Goal: Task Accomplishment & Management: Use online tool/utility

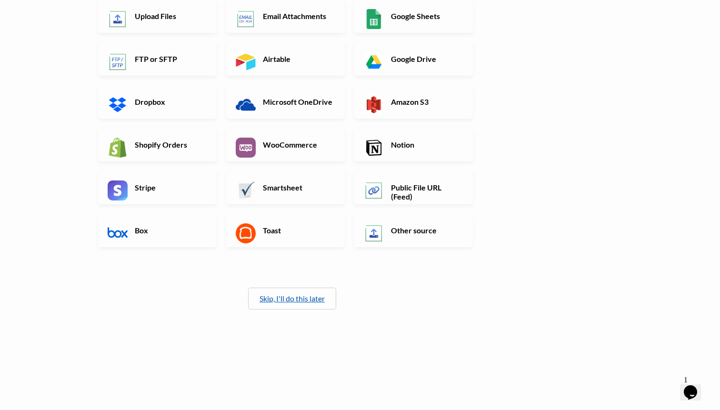
click at [315, 297] on link "Skip, I'll do this later" at bounding box center [291, 298] width 65 height 9
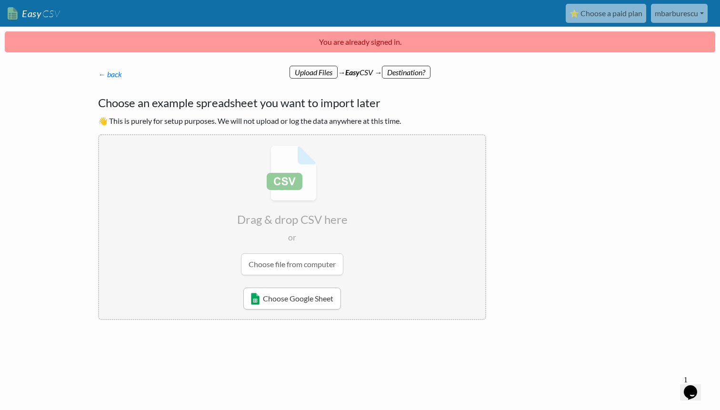
click at [321, 297] on link "Choose Google Sheet" at bounding box center [292, 298] width 98 height 22
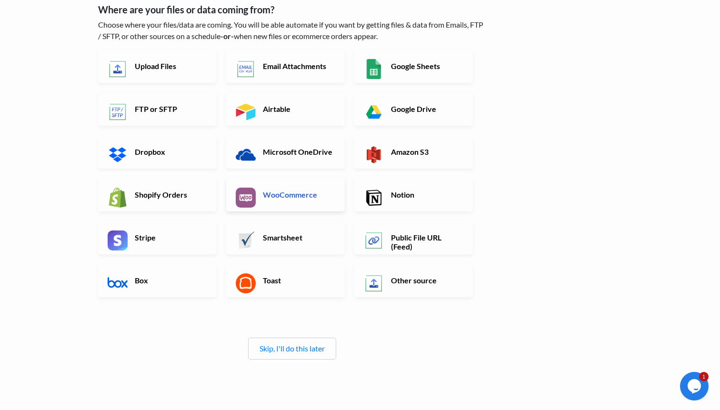
scroll to position [92, 0]
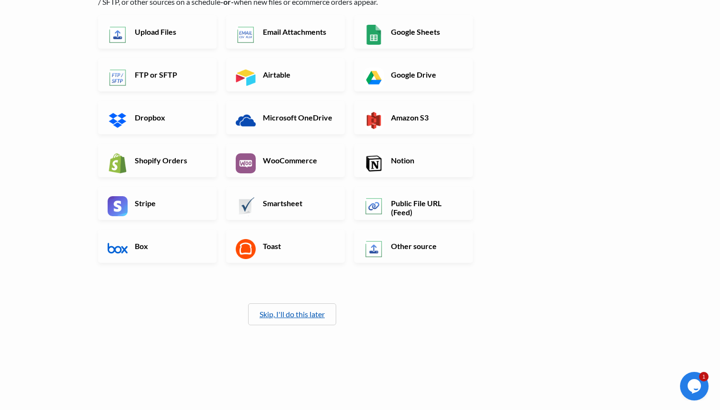
click at [308, 314] on link "Skip, I'll do this later" at bounding box center [291, 313] width 65 height 9
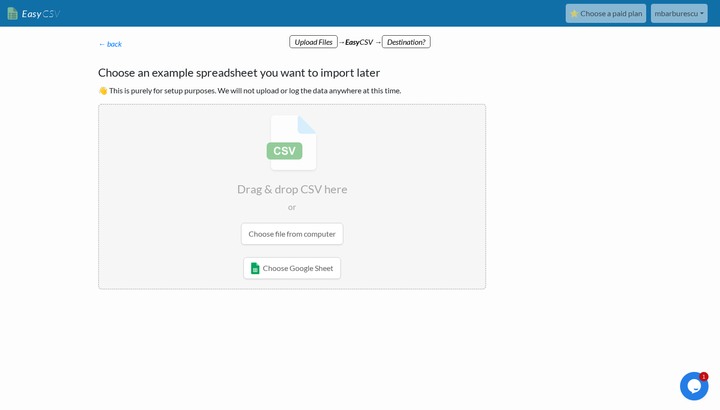
click at [299, 244] on input "file" at bounding box center [292, 180] width 386 height 150
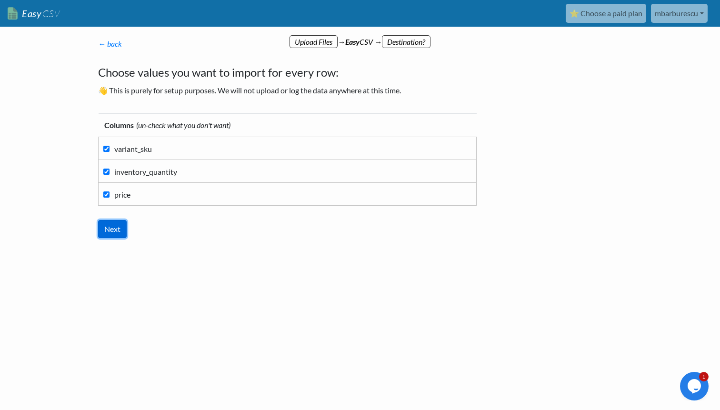
click at [115, 230] on input "Next" at bounding box center [112, 229] width 29 height 18
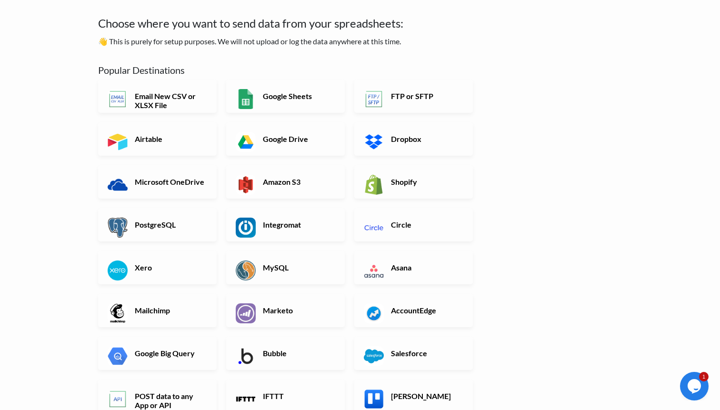
scroll to position [49, 0]
click at [408, 190] on link "Shopify" at bounding box center [413, 182] width 119 height 33
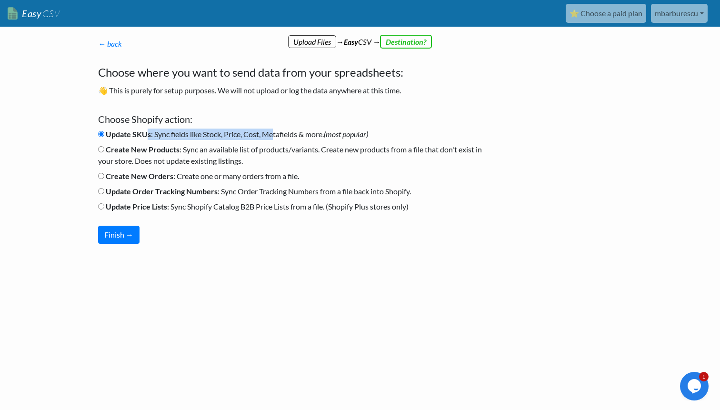
drag, startPoint x: 146, startPoint y: 135, endPoint x: 274, endPoint y: 135, distance: 128.5
click at [274, 135] on label "Update SKUs : Sync fields like Stock, Price, Cost, Metafields & more. (most pop…" at bounding box center [233, 134] width 270 height 11
click at [104, 135] on input "Update SKUs : Sync fields like Stock, Price, Cost, Metafields & more. (most pop…" at bounding box center [101, 134] width 6 height 6
click at [126, 230] on button "Finish →" at bounding box center [118, 235] width 41 height 18
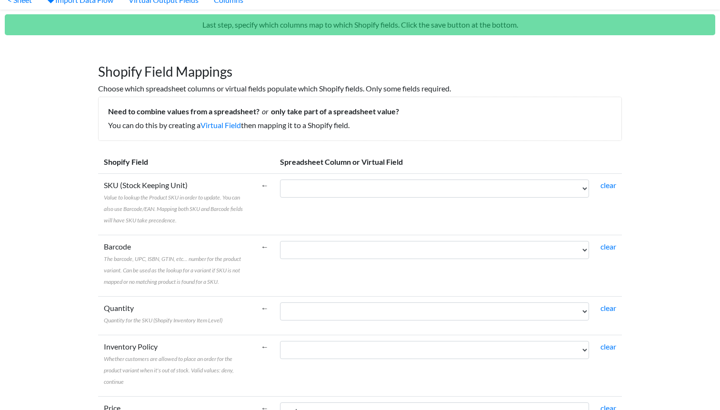
scroll to position [41, 0]
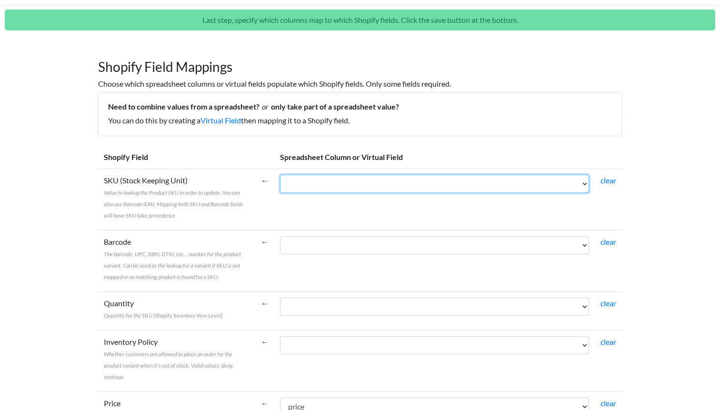
click at [381, 183] on select "variant_sku inventory_quantity price" at bounding box center [434, 184] width 309 height 18
select select "cr_771361"
click at [280, 175] on select "variant_sku inventory_quantity price" at bounding box center [434, 184] width 309 height 18
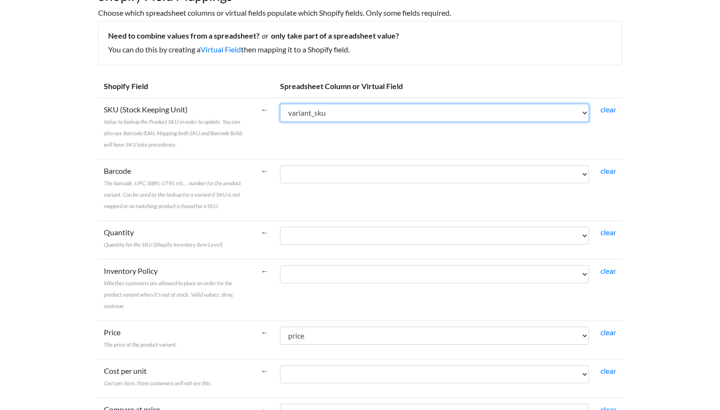
scroll to position [126, 0]
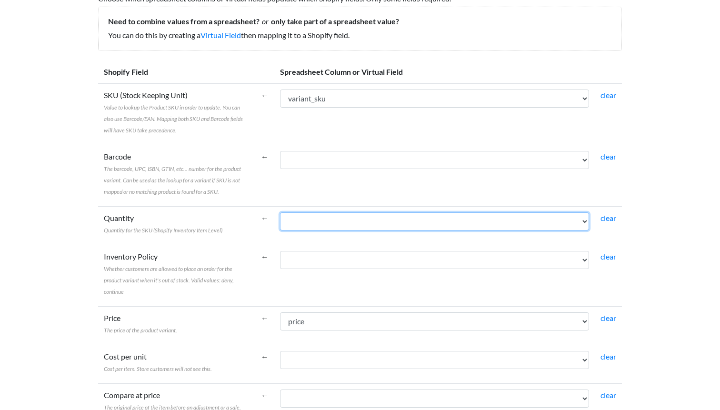
click at [363, 223] on select "variant_sku inventory_quantity price" at bounding box center [434, 221] width 309 height 18
select select "cr_771362"
click at [280, 212] on select "variant_sku inventory_quantity price" at bounding box center [434, 221] width 309 height 18
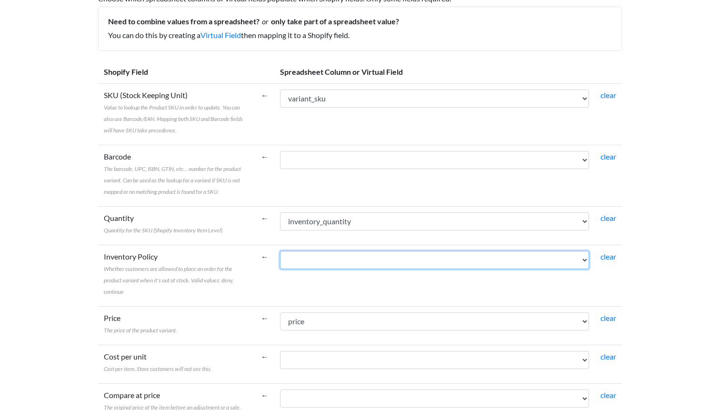
click at [360, 257] on select "variant_sku inventory_quantity price" at bounding box center [434, 260] width 309 height 18
click at [280, 251] on select "variant_sku inventory_quantity price" at bounding box center [434, 260] width 309 height 18
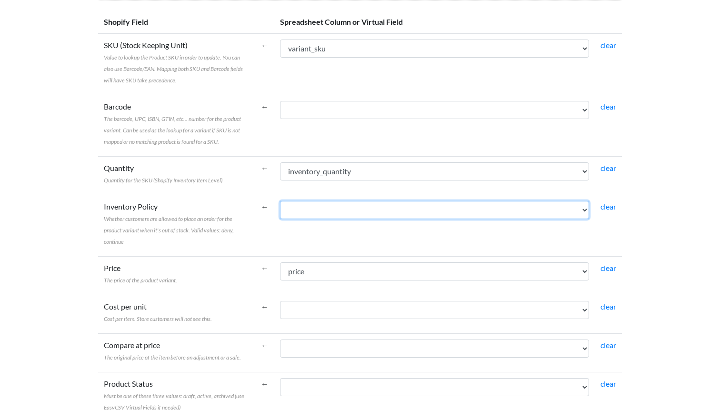
scroll to position [179, 0]
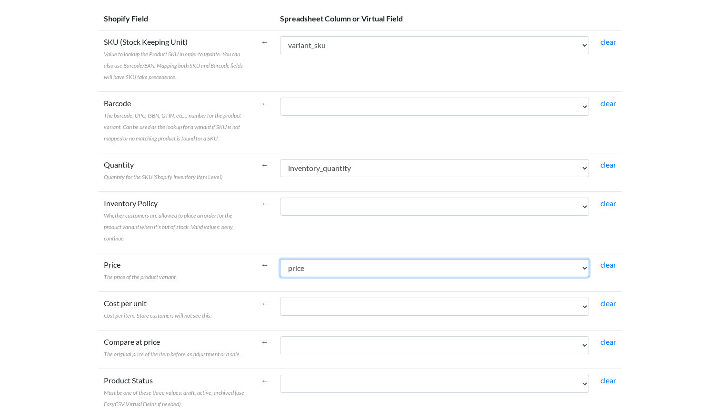
click at [359, 264] on select "variant_sku inventory_quantity price" at bounding box center [434, 268] width 309 height 18
click at [280, 259] on select "variant_sku inventory_quantity price" at bounding box center [434, 268] width 309 height 18
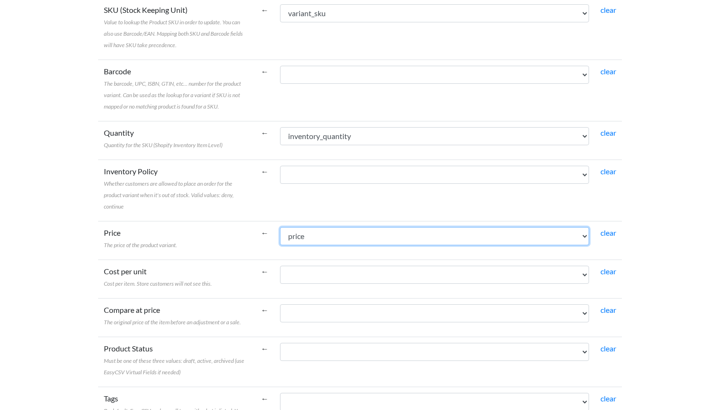
scroll to position [226, 0]
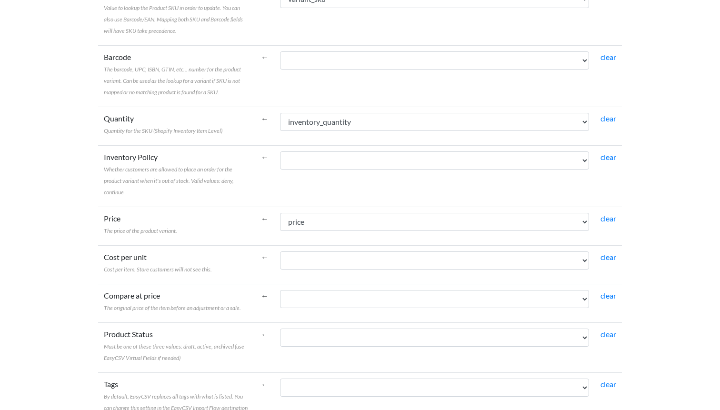
click at [331, 309] on td "variant_sku inventory_quantity price" at bounding box center [434, 303] width 320 height 39
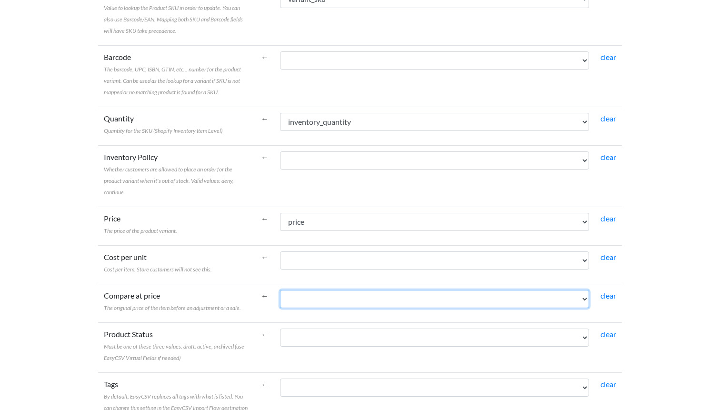
click at [326, 298] on select "variant_sku inventory_quantity price" at bounding box center [434, 299] width 309 height 18
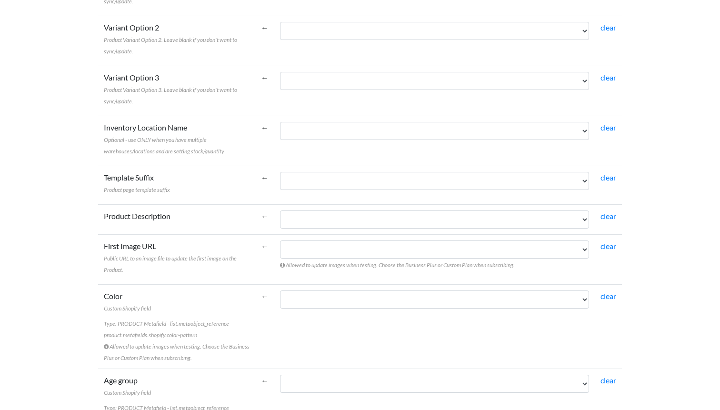
scroll to position [718, 0]
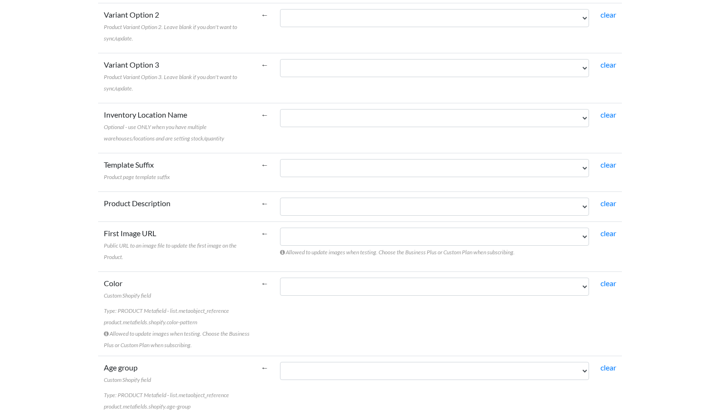
click at [72, 256] on body "Easy CSV ⭐ Choose a paid plan mbarburescu Mbarburescu All Flows All CSV Generat…" at bounding box center [360, 100] width 720 height 1637
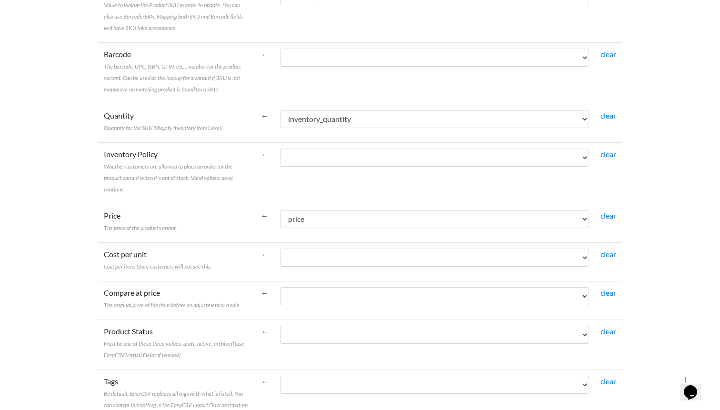
scroll to position [236, 0]
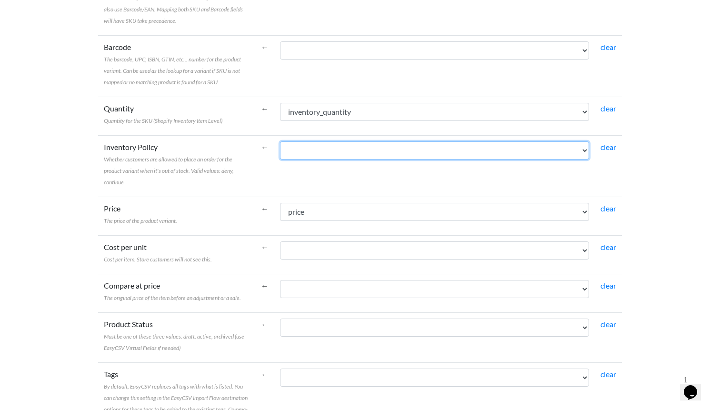
click at [290, 149] on select "variant_sku inventory_quantity price" at bounding box center [434, 150] width 309 height 18
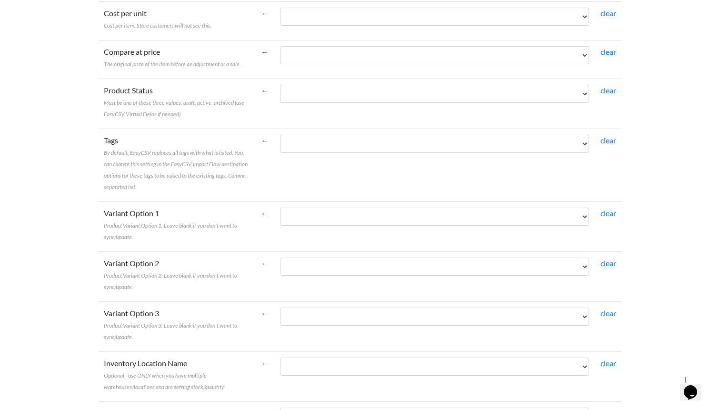
scroll to position [473, 0]
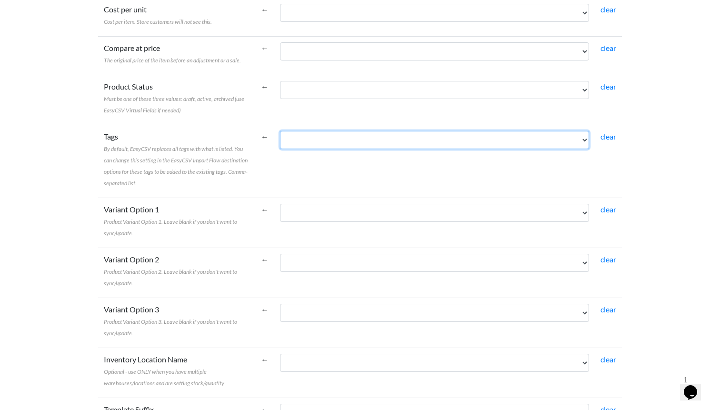
click at [328, 145] on select "variant_sku inventory_quantity price" at bounding box center [434, 140] width 309 height 18
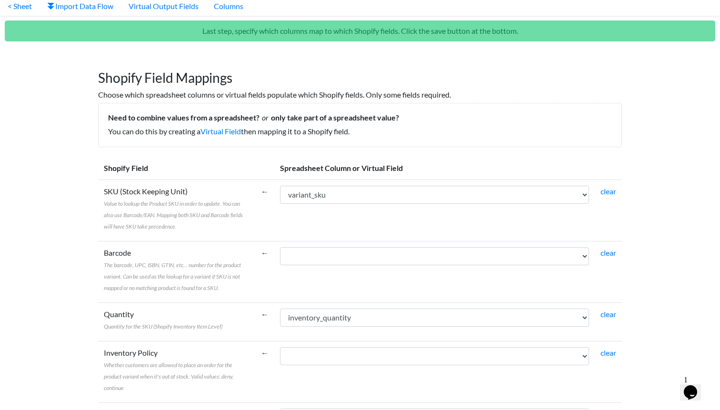
scroll to position [0, 0]
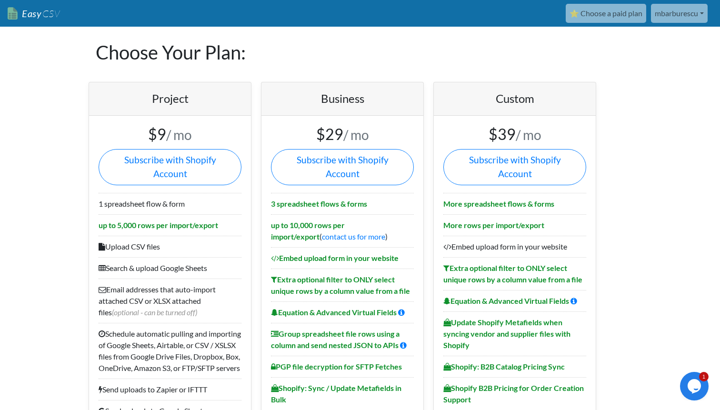
click at [40, 17] on link "Easy CSV" at bounding box center [34, 14] width 52 height 20
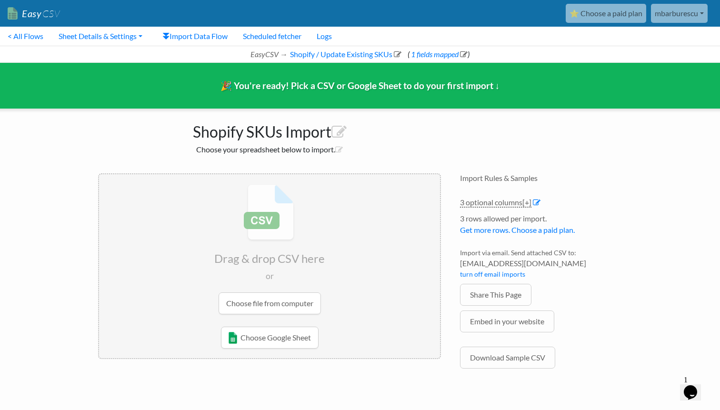
click at [281, 305] on input "file" at bounding box center [269, 249] width 341 height 150
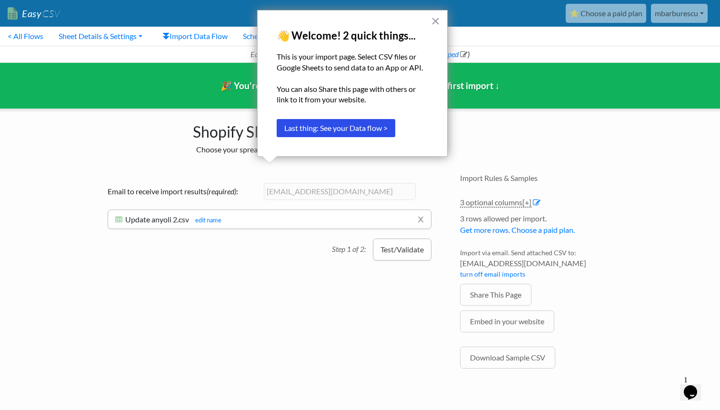
click at [392, 250] on button "Test/Validate" at bounding box center [402, 249] width 59 height 22
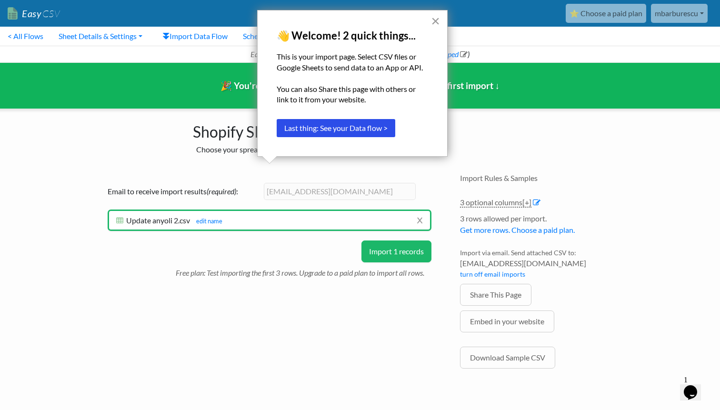
click at [437, 20] on button "×" at bounding box center [435, 20] width 9 height 15
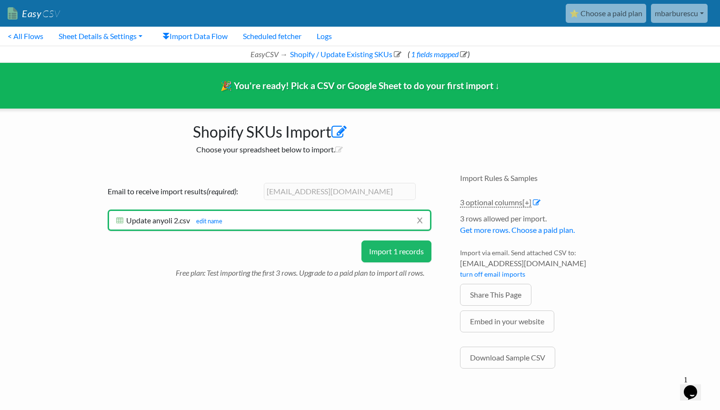
click at [342, 134] on icon at bounding box center [338, 132] width 15 height 15
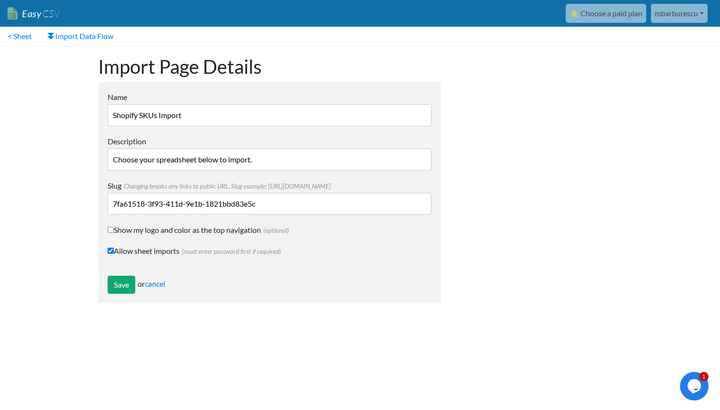
click at [152, 158] on input "Choose your spreadsheet below to import." at bounding box center [270, 160] width 324 height 22
click at [160, 279] on link "cancel" at bounding box center [155, 283] width 20 height 9
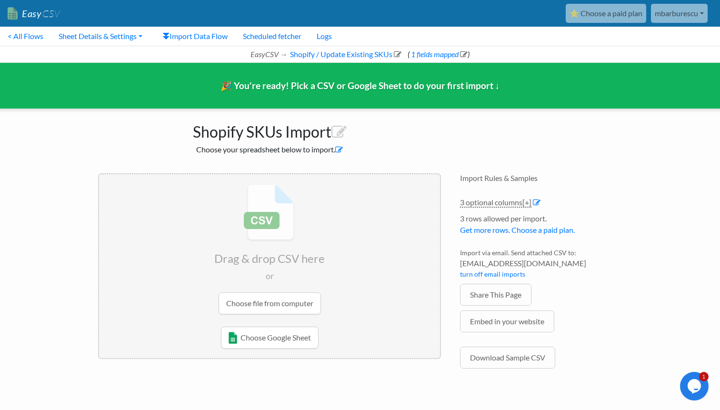
click at [337, 149] on icon at bounding box center [339, 150] width 8 height 8
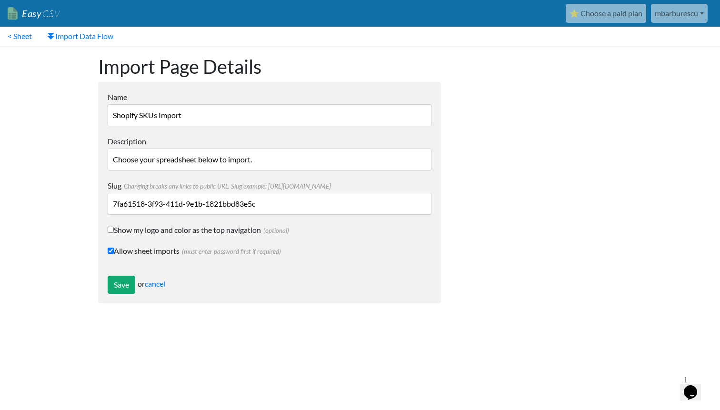
click at [163, 278] on div "Save or cancel" at bounding box center [270, 285] width 324 height 18
click at [22, 38] on link "< Sheet" at bounding box center [20, 36] width 40 height 19
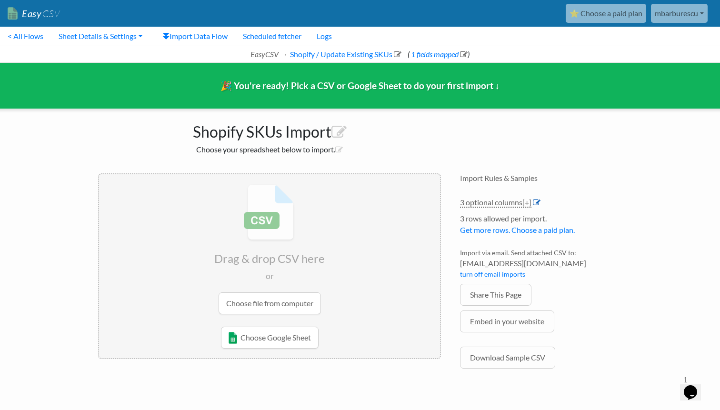
click at [539, 203] on icon at bounding box center [537, 202] width 8 height 8
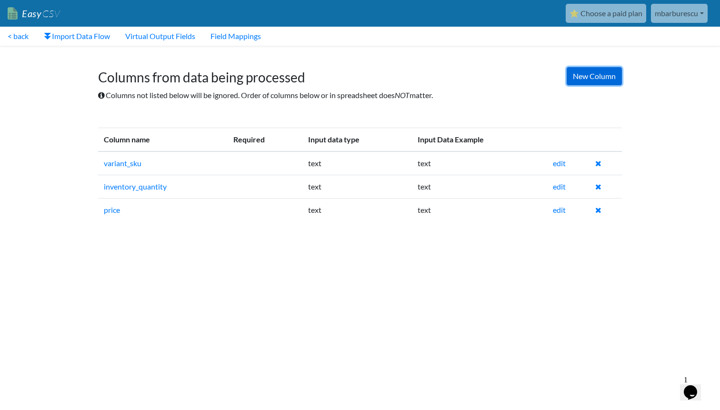
click at [607, 79] on link "New Column" at bounding box center [593, 76] width 55 height 18
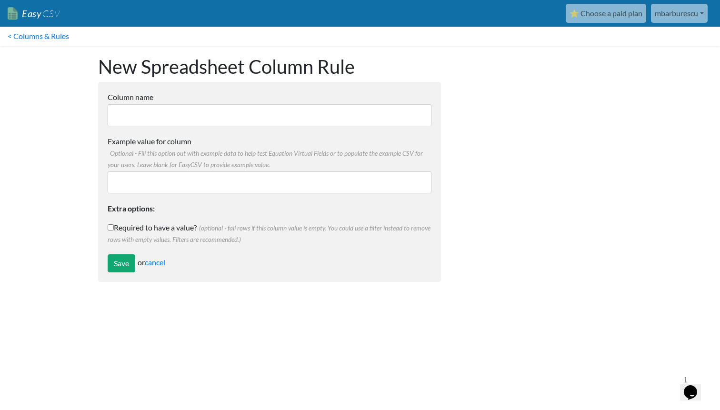
click at [268, 124] on input "Column name" at bounding box center [270, 115] width 324 height 22
paste input "compare_price"
type input "compare_price"
click at [173, 176] on input "Example value for column Optional - Fill this option out with example data to h…" at bounding box center [270, 182] width 324 height 22
type input "11000"
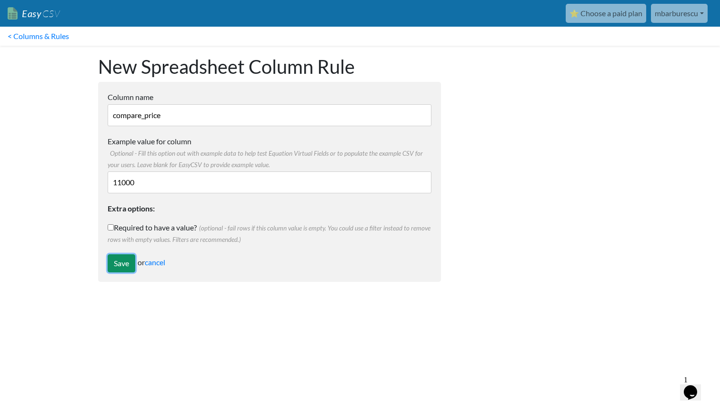
click at [118, 263] on input "Save" at bounding box center [122, 263] width 28 height 18
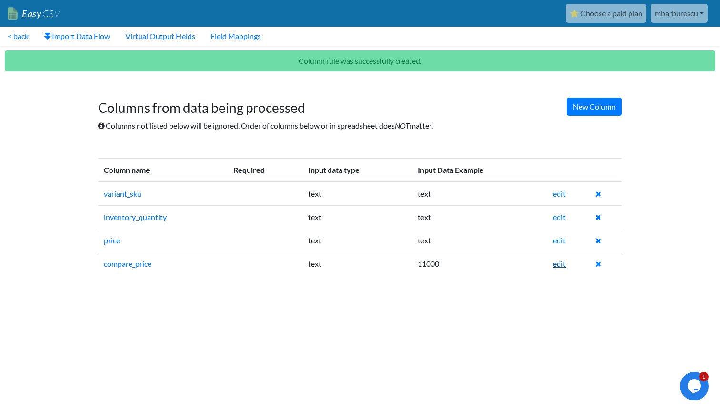
click at [565, 267] on link "edit" at bounding box center [559, 263] width 13 height 9
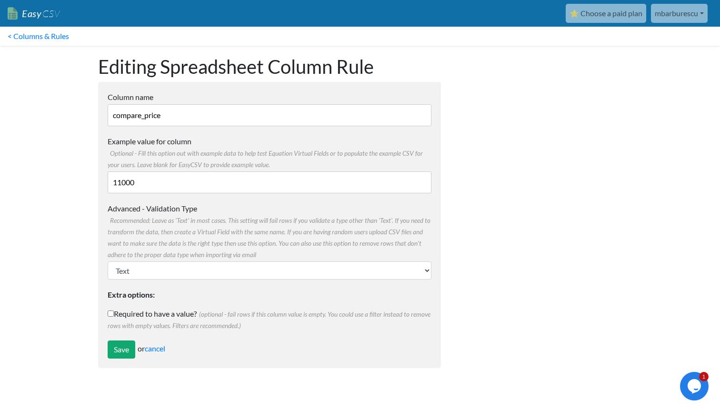
click at [169, 248] on label "Advanced - Validation Type Recommended: Leave as 'Text' in most cases. This set…" at bounding box center [270, 231] width 324 height 57
click at [169, 261] on select "Text Number (no decimals) Number (allow decimals) Date (mm/dd/yyyy) Date (dd/mm…" at bounding box center [270, 270] width 324 height 18
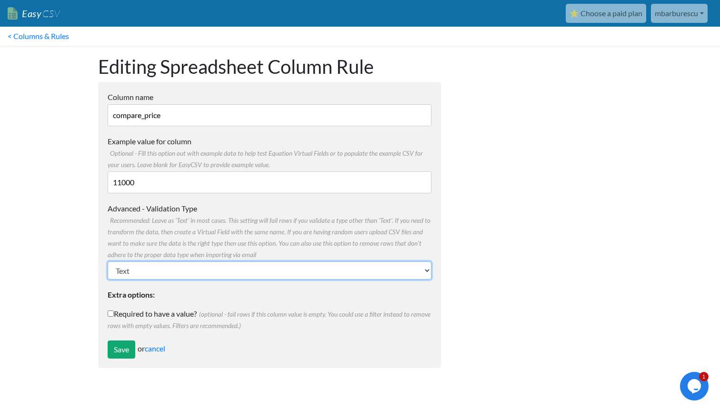
click at [165, 263] on select "Text Number (no decimals) Number (allow decimals) Date (mm/dd/yyyy) Date (dd/mm…" at bounding box center [270, 270] width 324 height 18
select select "float"
click at [108, 261] on select "Text Number (no decimals) Number (allow decimals) Date (mm/dd/yyyy) Date (dd/mm…" at bounding box center [270, 270] width 324 height 18
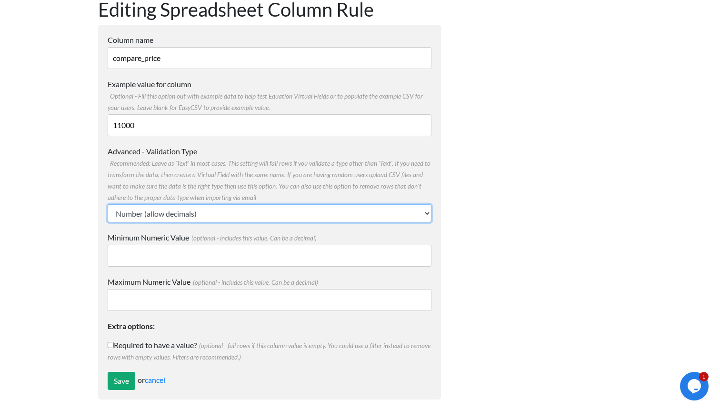
scroll to position [64, 0]
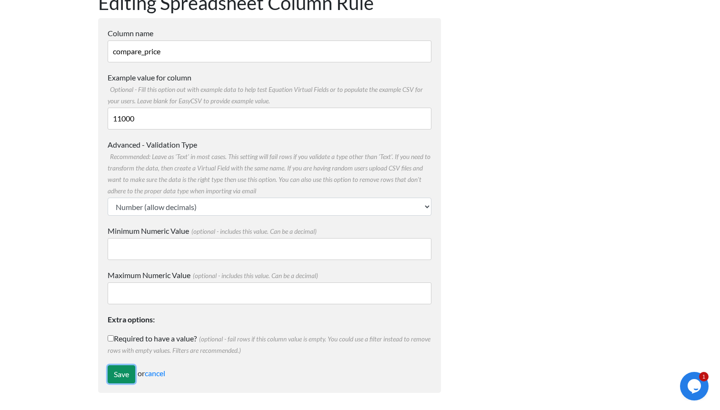
click at [124, 369] on input "Save" at bounding box center [122, 374] width 28 height 18
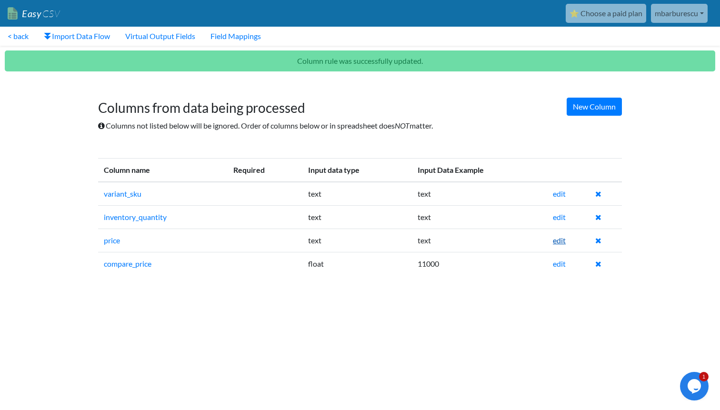
click at [561, 241] on link "edit" at bounding box center [559, 240] width 13 height 9
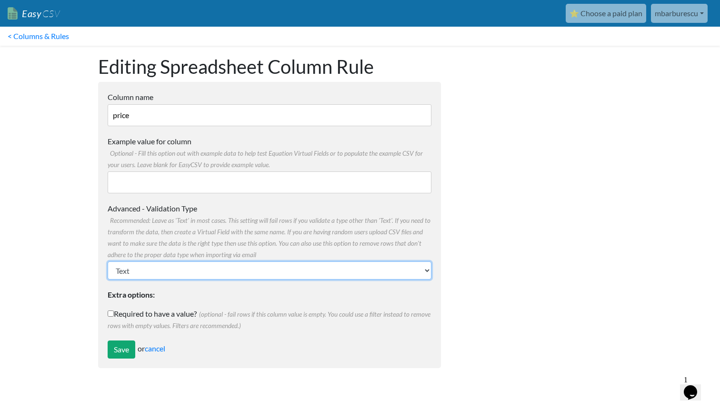
click at [126, 267] on select "Text Number (no decimals) Number (allow decimals) Date (mm/dd/yyyy) Date (dd/mm…" at bounding box center [270, 270] width 324 height 18
select select "float"
click at [108, 261] on select "Text Number (no decimals) Number (allow decimals) Date (mm/dd/yyyy) Date (dd/mm…" at bounding box center [270, 270] width 324 height 18
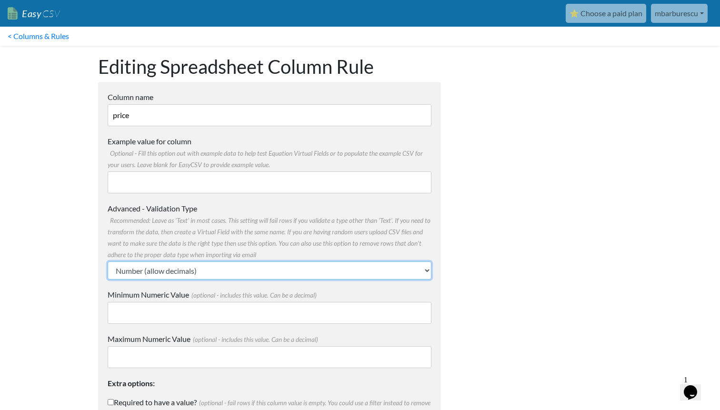
scroll to position [64, 0]
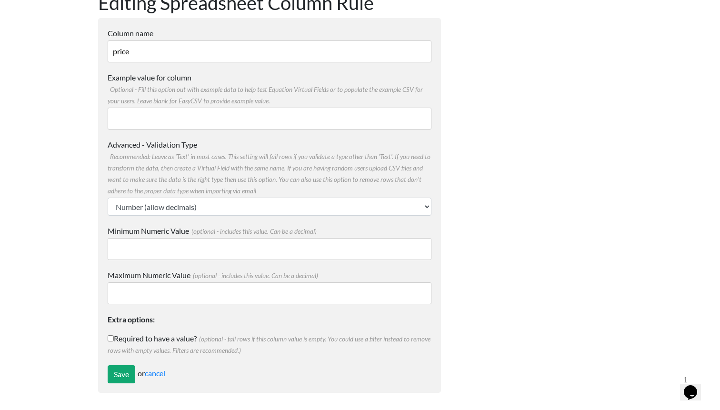
click at [123, 384] on form "Column name price Multiple Choice Options Value in the sheet will have to exact…" at bounding box center [269, 205] width 343 height 375
click at [123, 378] on input "Save" at bounding box center [122, 374] width 28 height 18
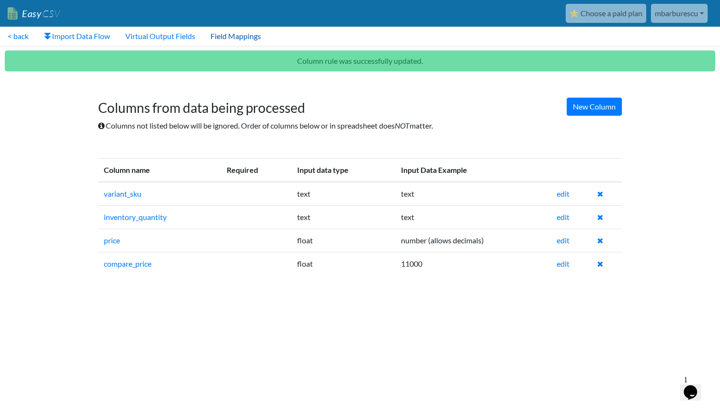
click at [232, 40] on link "Field Mappings" at bounding box center [236, 36] width 66 height 19
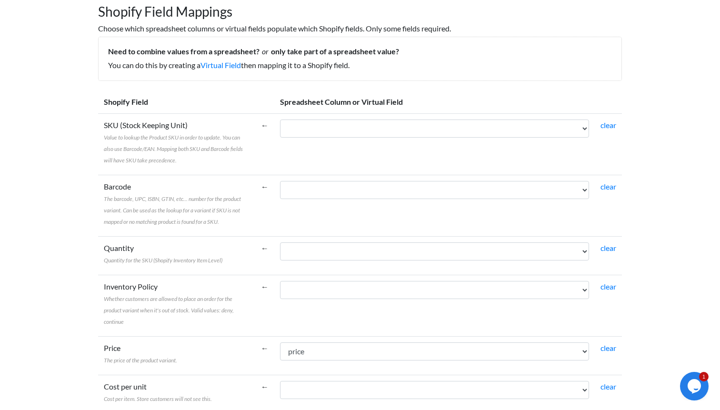
scroll to position [38, 0]
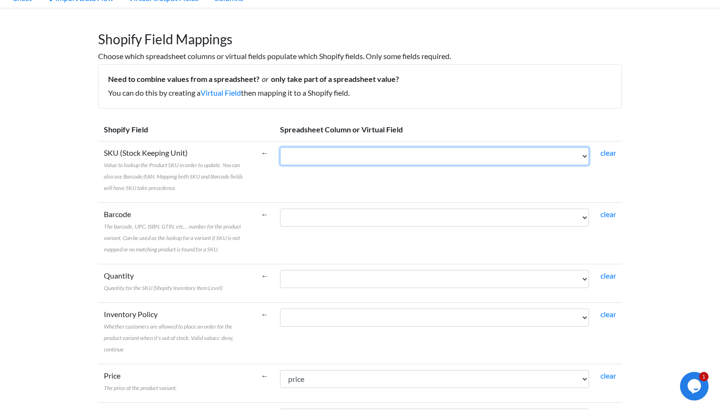
click at [347, 150] on select "variant_sku inventory_quantity price compare_price" at bounding box center [434, 156] width 309 height 18
select select "cr_771361"
click at [280, 147] on select "variant_sku inventory_quantity price compare_price" at bounding box center [434, 156] width 309 height 18
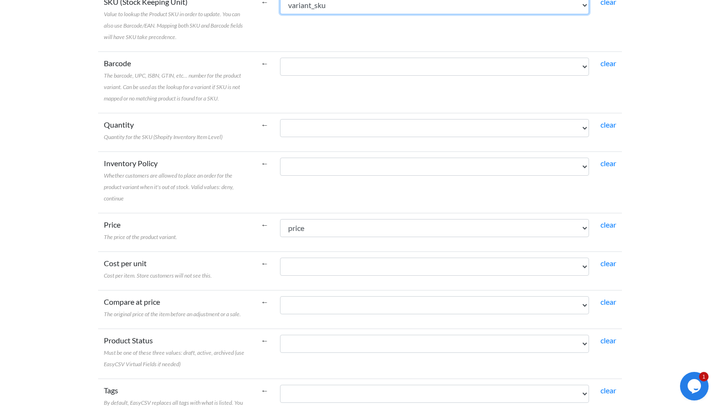
scroll to position [226, 0]
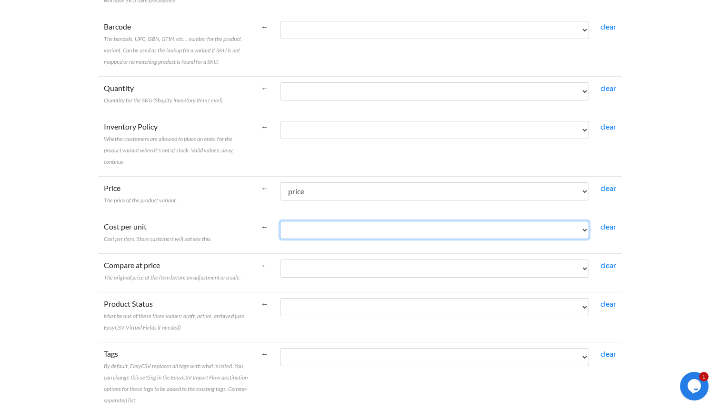
click at [320, 230] on select "variant_sku inventory_quantity price compare_price" at bounding box center [434, 230] width 309 height 18
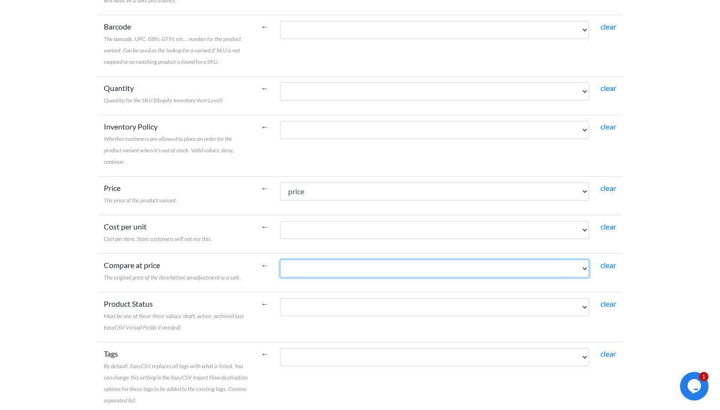
click at [334, 259] on select "variant_sku inventory_quantity price compare_price" at bounding box center [434, 268] width 309 height 18
select select "cr_771364"
click at [280, 259] on select "variant_sku inventory_quantity price compare_price" at bounding box center [434, 268] width 309 height 18
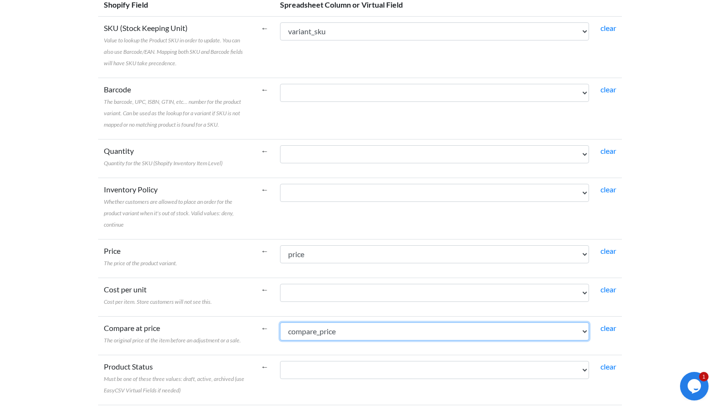
scroll to position [158, 0]
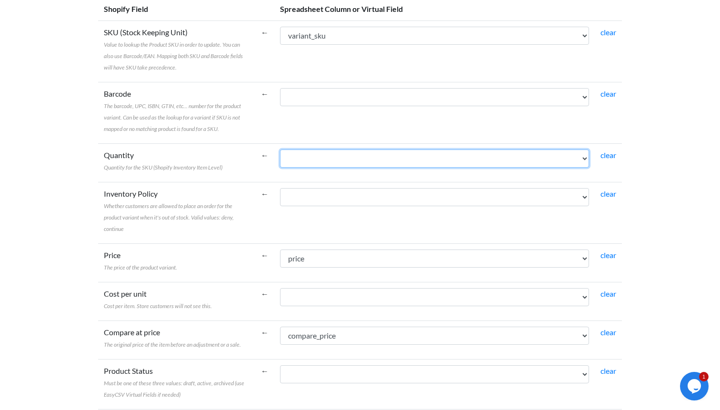
click at [354, 156] on select "variant_sku inventory_quantity price compare_price" at bounding box center [434, 158] width 309 height 18
select select "cr_771362"
click at [280, 149] on select "variant_sku inventory_quantity price compare_price" at bounding box center [434, 158] width 309 height 18
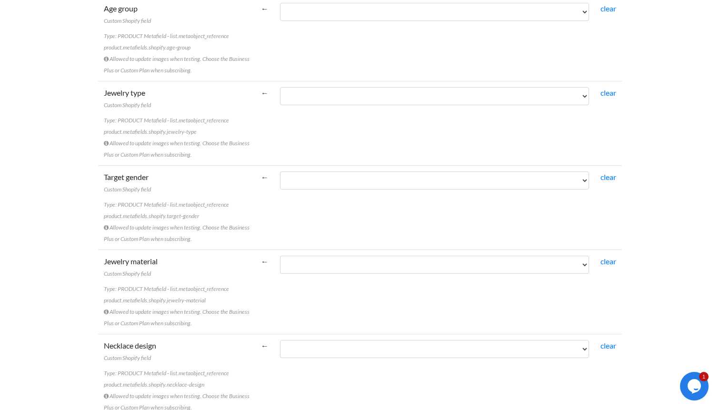
scroll to position [1197, 0]
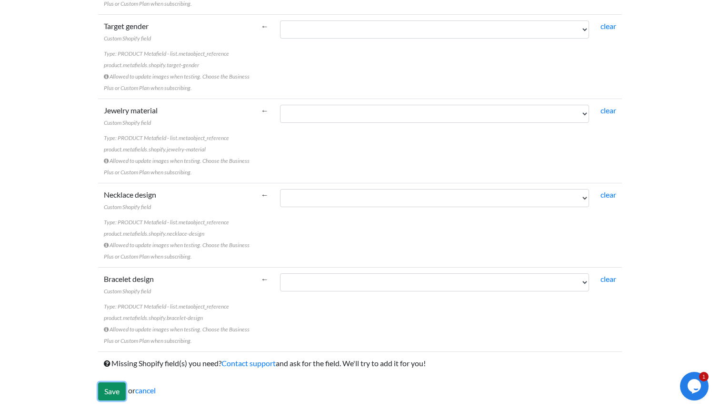
click at [102, 394] on input "Save" at bounding box center [112, 391] width 28 height 18
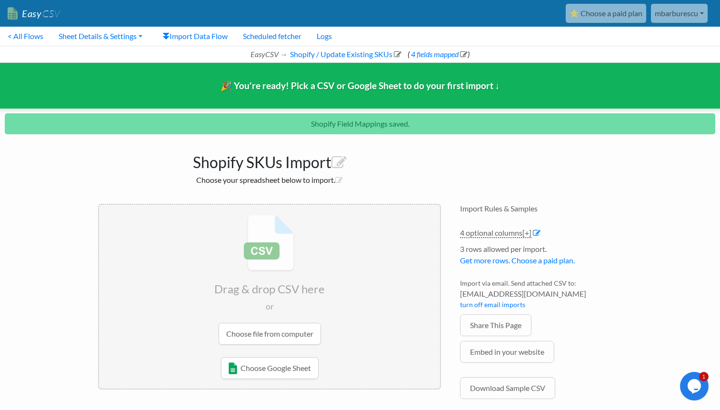
scroll to position [20, 0]
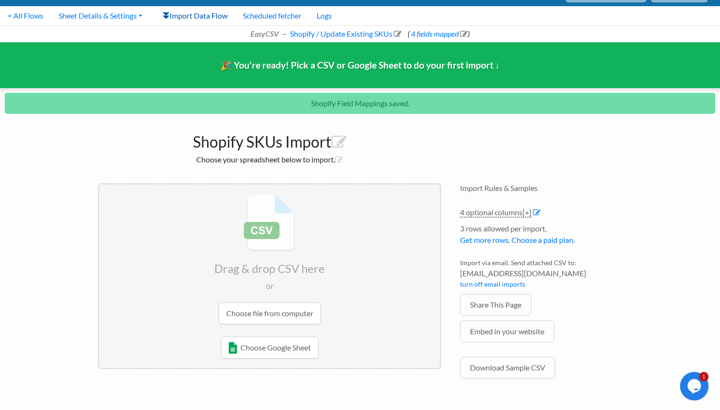
click at [208, 14] on link "Import Data Flow" at bounding box center [195, 15] width 80 height 19
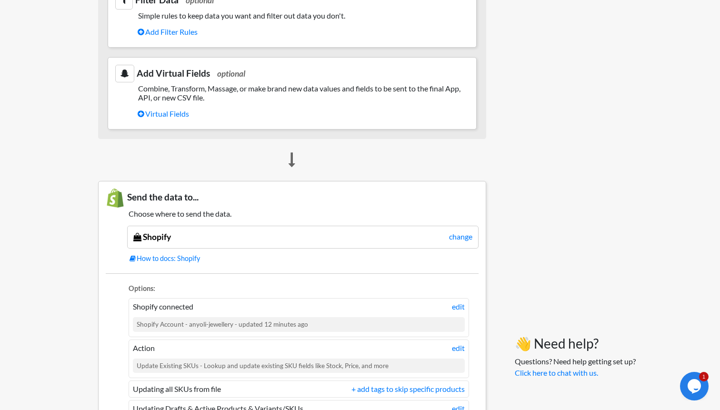
scroll to position [638, 0]
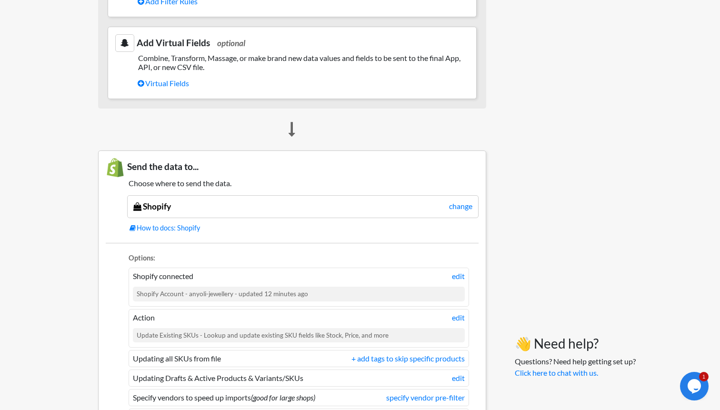
click at [222, 207] on div "Shopify change" at bounding box center [302, 206] width 351 height 23
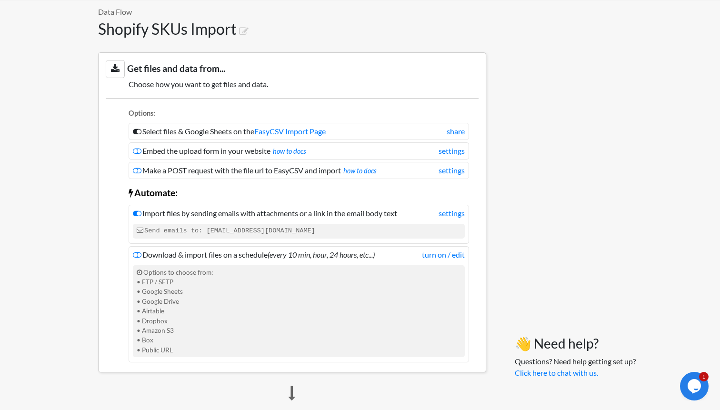
scroll to position [98, 0]
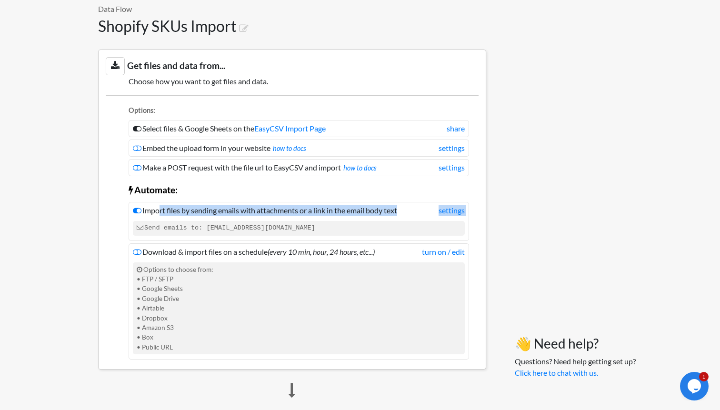
drag, startPoint x: 156, startPoint y: 211, endPoint x: 277, endPoint y: 218, distance: 121.6
click at [277, 218] on li "Import files by sending emails with attachments or a link in the email body tex…" at bounding box center [299, 221] width 340 height 39
click at [295, 211] on li "Import files by sending emails with attachments or a link in the email body tex…" at bounding box center [299, 221] width 340 height 39
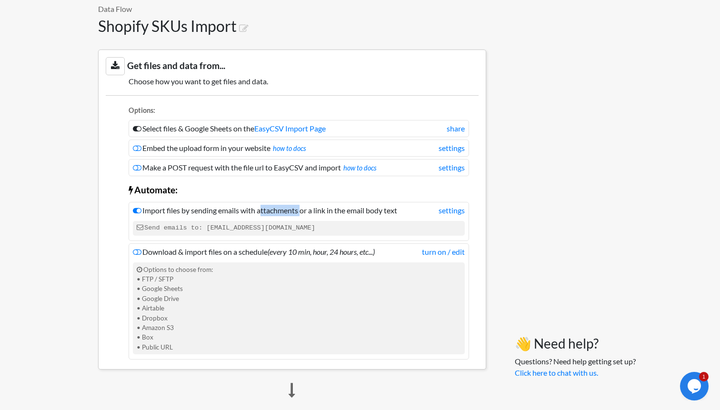
click at [295, 211] on li "Import files by sending emails with attachments or a link in the email body tex…" at bounding box center [299, 221] width 340 height 39
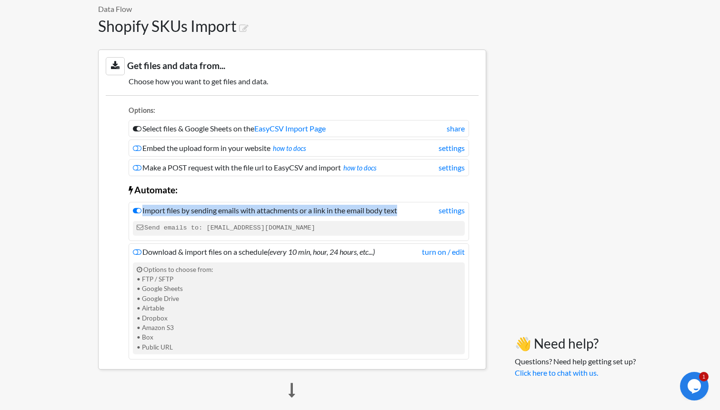
click at [295, 211] on li "Import files by sending emails with attachments or a link in the email body tex…" at bounding box center [299, 221] width 340 height 39
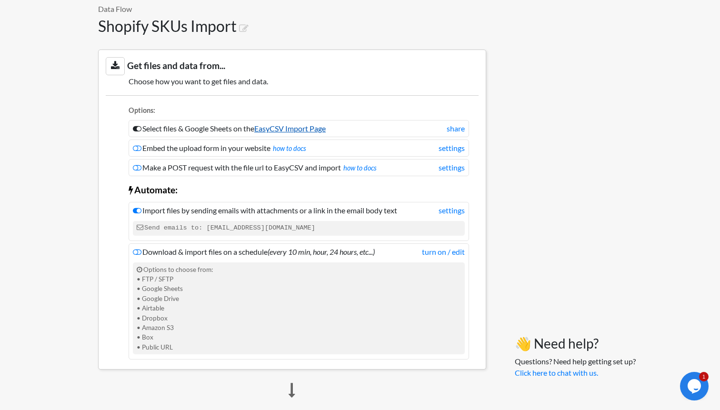
click at [310, 128] on link "EasyCSV Import Page" at bounding box center [289, 128] width 71 height 9
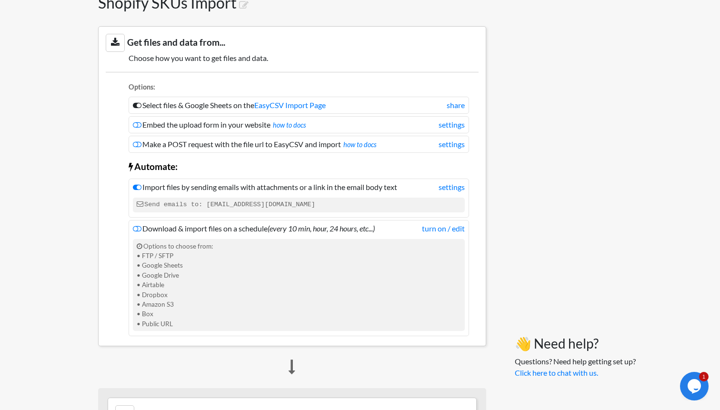
scroll to position [125, 0]
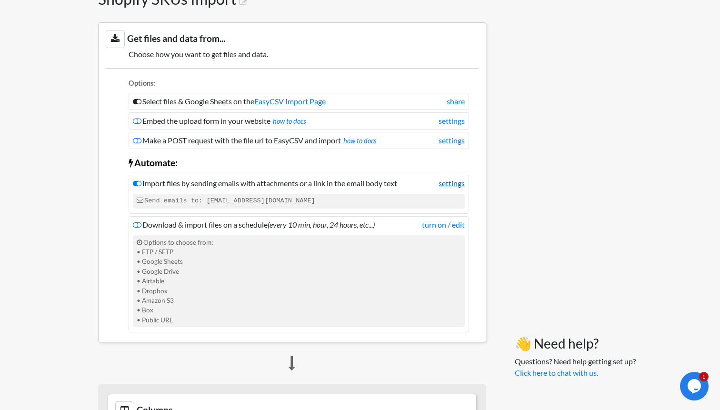
click at [458, 188] on link "settings" at bounding box center [451, 183] width 26 height 11
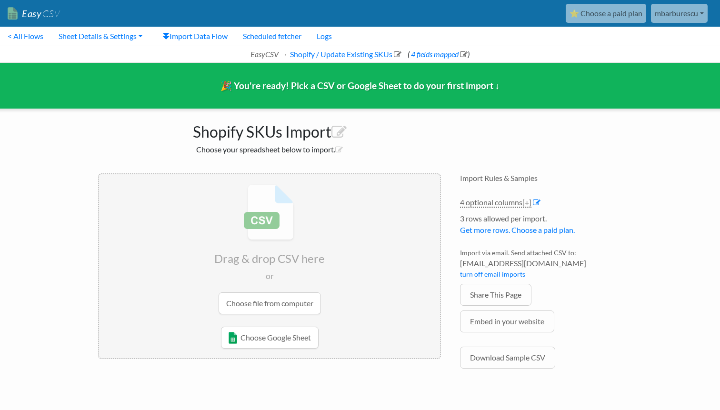
click at [603, 16] on link "⭐ Choose a paid plan" at bounding box center [605, 13] width 80 height 19
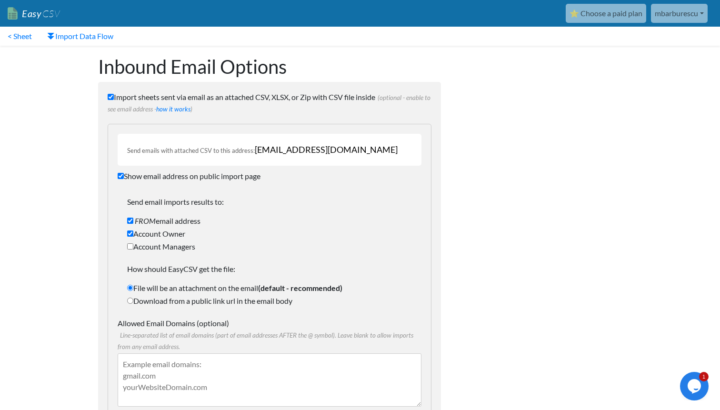
drag, startPoint x: 256, startPoint y: 149, endPoint x: 388, endPoint y: 153, distance: 132.9
click at [388, 153] on div "Send emails with attached CSV to this address: 5a9d0595662c@parse.easycsv.io" at bounding box center [270, 150] width 304 height 32
copy span "5a9d0595662c@parse.easycsv.io"
click at [600, 7] on link "⭐ Choose a paid plan" at bounding box center [605, 13] width 80 height 19
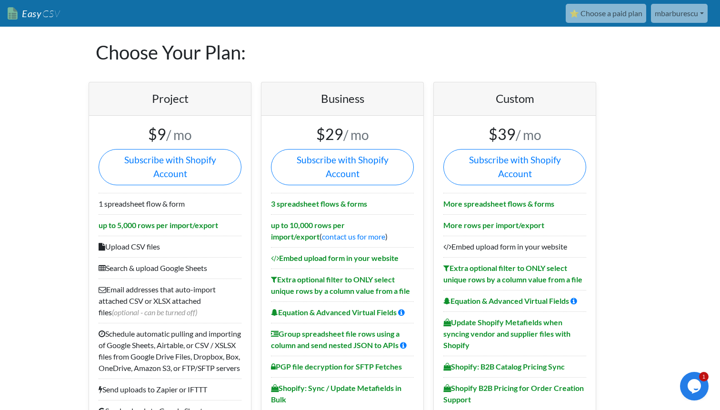
click at [36, 9] on link "Easy CSV" at bounding box center [34, 14] width 52 height 20
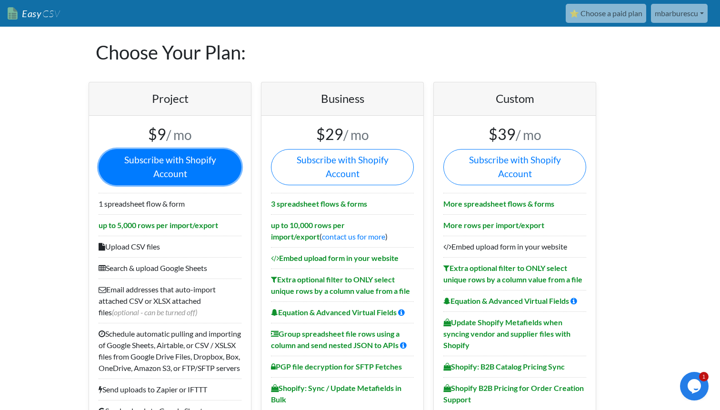
click at [177, 169] on link "Subscribe with Shopify Account" at bounding box center [170, 167] width 143 height 36
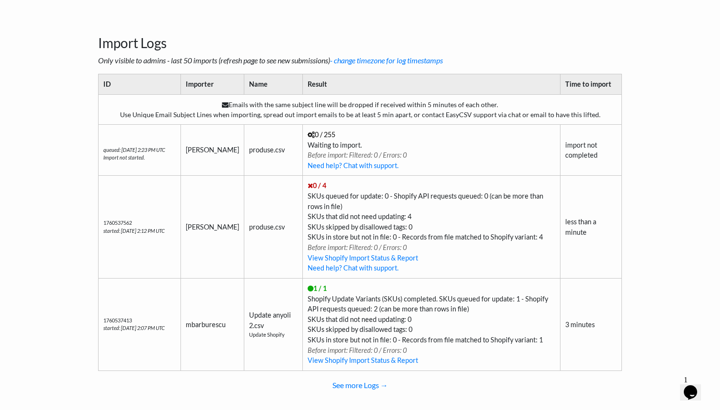
scroll to position [372, 0]
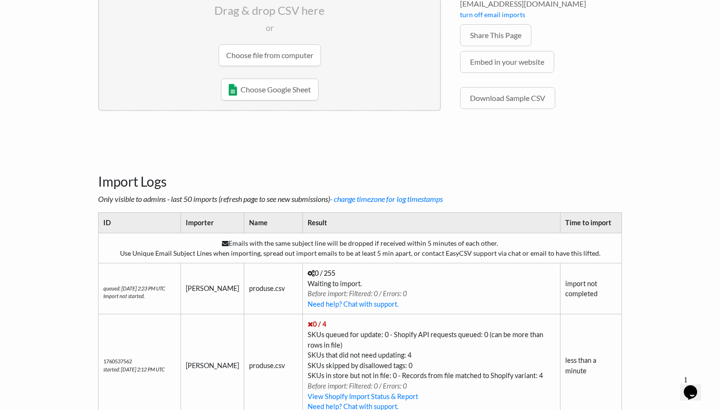
scroll to position [227, 0]
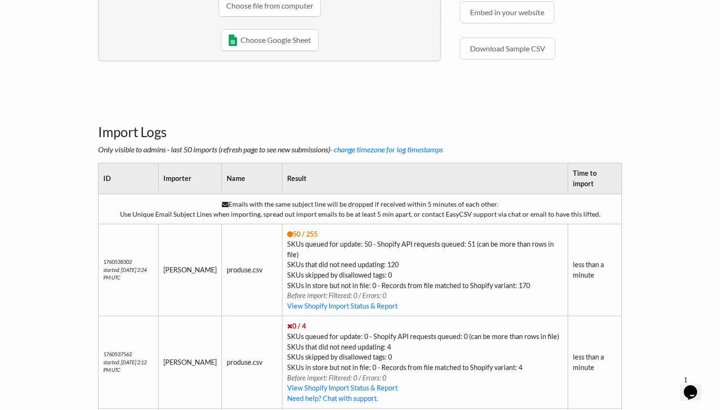
scroll to position [262, 0]
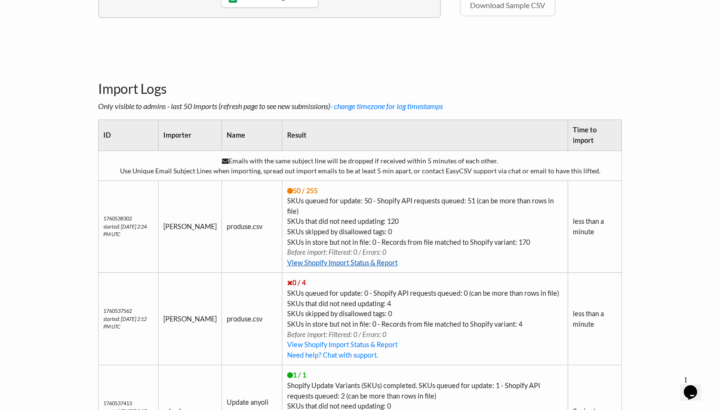
click at [355, 258] on link "View Shopify Import Status & Report" at bounding box center [342, 262] width 110 height 8
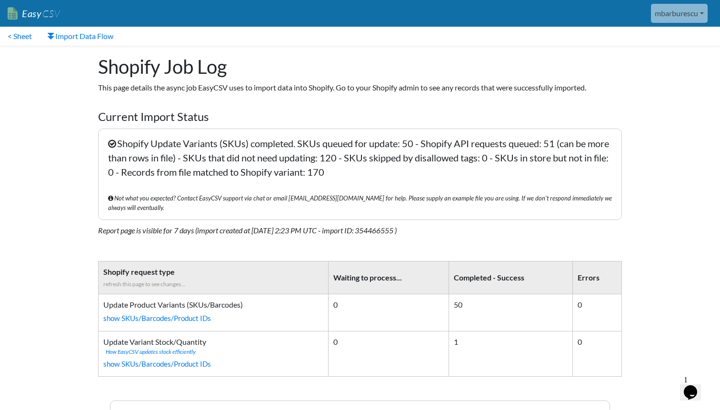
click at [45, 16] on span "CSV" at bounding box center [50, 14] width 19 height 12
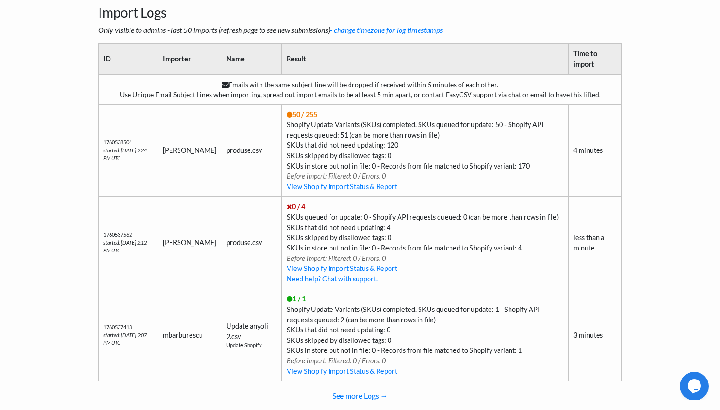
scroll to position [396, 0]
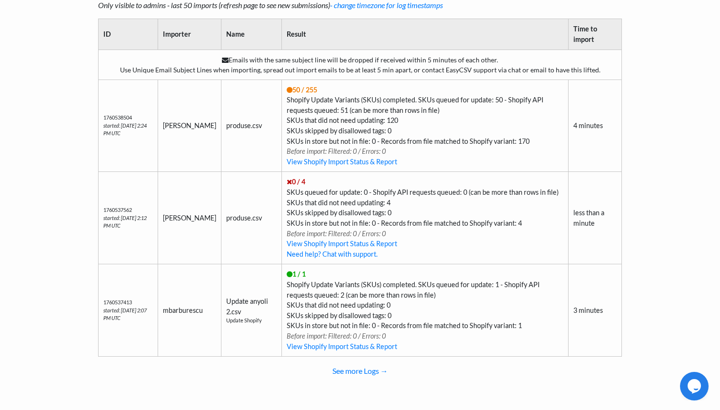
click at [712, 380] on body "Easy CSV mbarburescu Mbarburescu All Flows All CSV Generators Business & Plan I…" at bounding box center [360, 3] width 720 height 798
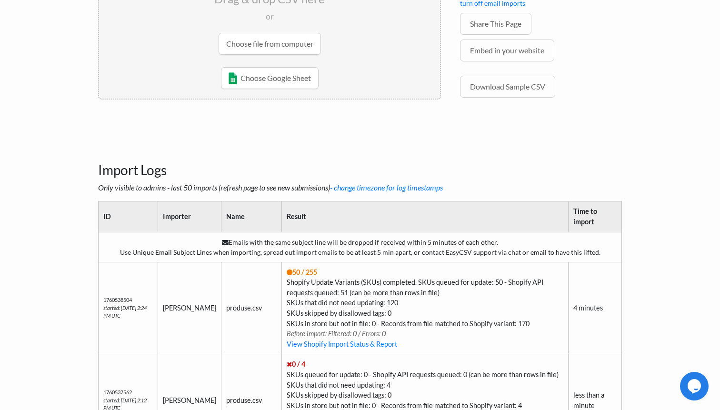
scroll to position [0, 0]
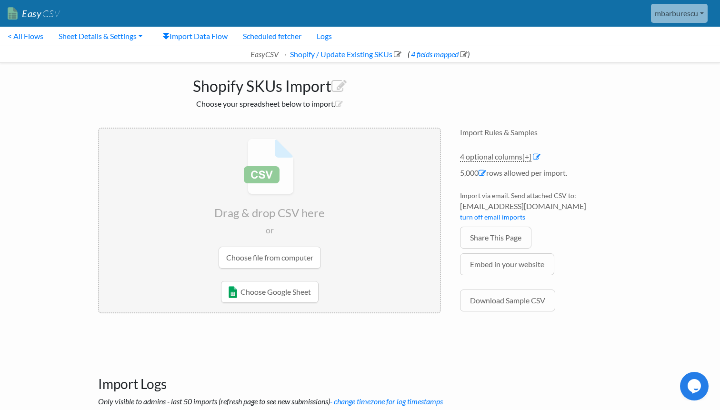
click at [699, 383] on icon "Chat widget" at bounding box center [693, 386] width 13 height 14
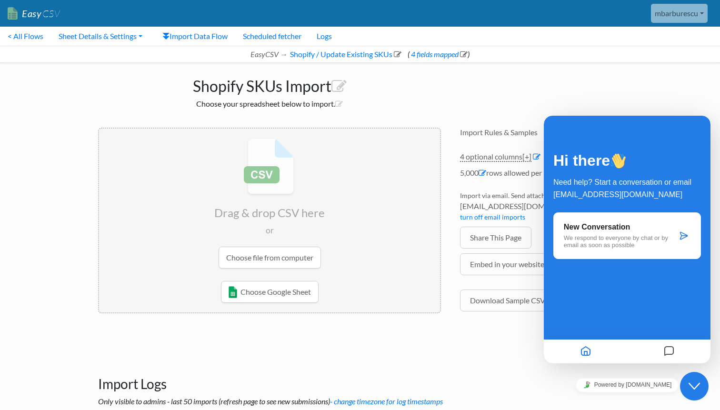
click at [628, 82] on div "Shopify SKUs Import Choose your spreadsheet below to import. Drag & drop CSV he…" at bounding box center [360, 199] width 543 height 272
click at [118, 71] on div "Shopify SKUs Import Choose your spreadsheet below to import." at bounding box center [270, 90] width 362 height 55
click at [469, 118] on div "Import Rules & Samples 4 optional columns [+] Col Header Value Options variant_…" at bounding box center [540, 226] width 181 height 217
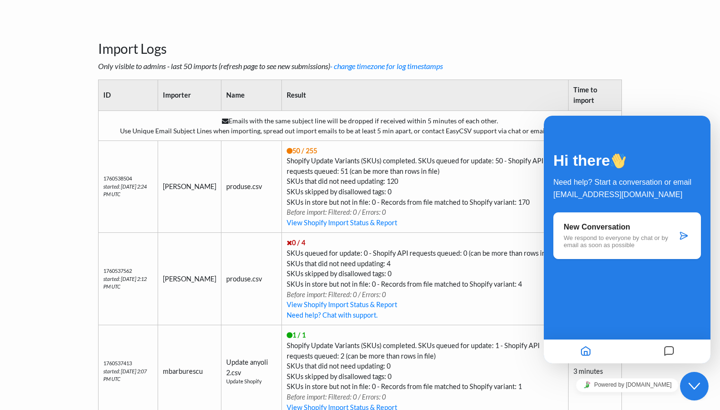
scroll to position [396, 0]
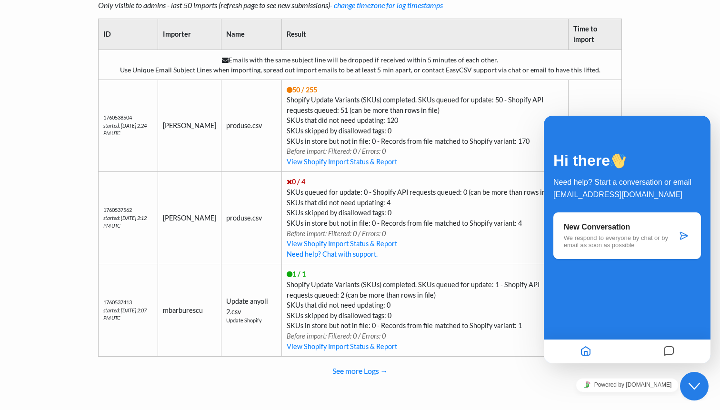
click at [642, 59] on body "Easy CSV mbarburescu Mbarburescu All Flows All CSV Generators Business & Plan I…" at bounding box center [360, 3] width 720 height 798
click at [683, 380] on button "Close Chat This icon closes the chat window." at bounding box center [694, 386] width 29 height 29
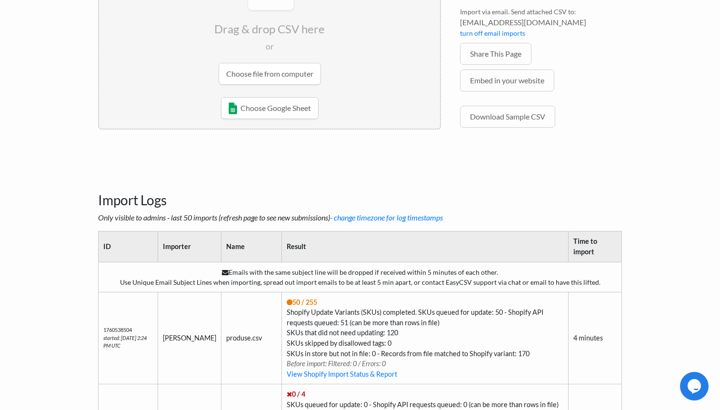
scroll to position [0, 0]
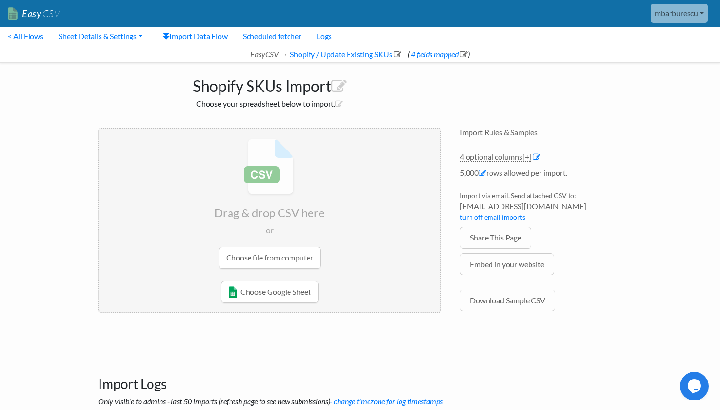
click at [692, 28] on nav "< All Flows Sheet Details & Settings Page Details & Customization Row Limit Set…" at bounding box center [360, 45] width 720 height 36
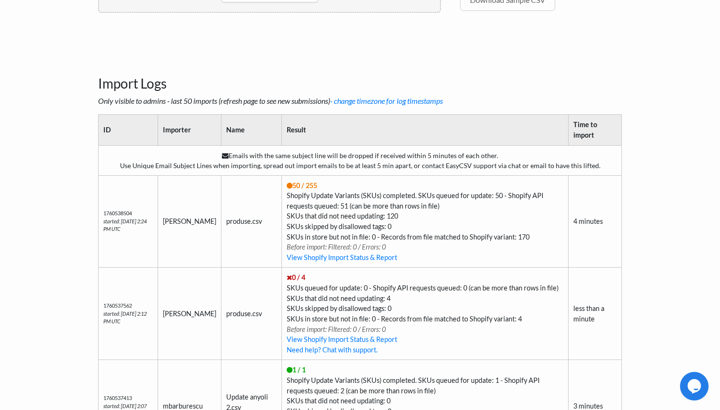
scroll to position [396, 0]
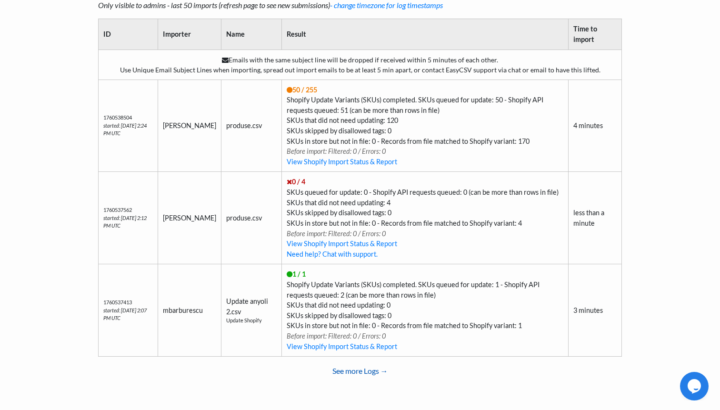
click at [362, 374] on link "See more Logs →" at bounding box center [360, 370] width 524 height 19
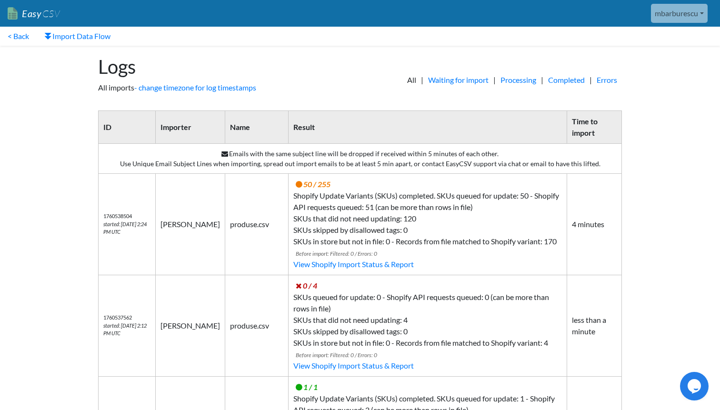
click at [679, 10] on link "mbarburescu" at bounding box center [679, 13] width 57 height 19
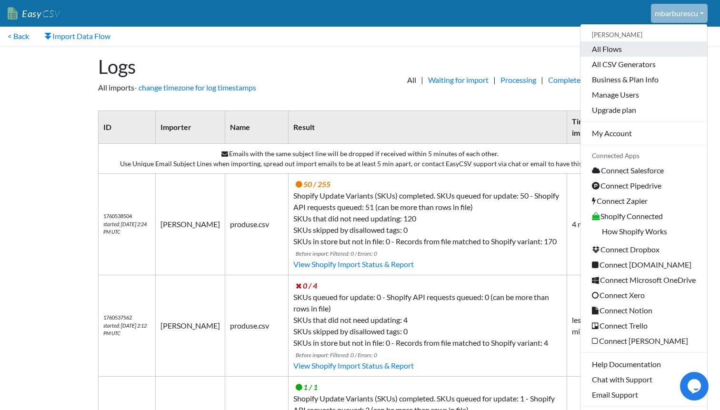
click at [630, 49] on link "All Flows" at bounding box center [643, 48] width 127 height 15
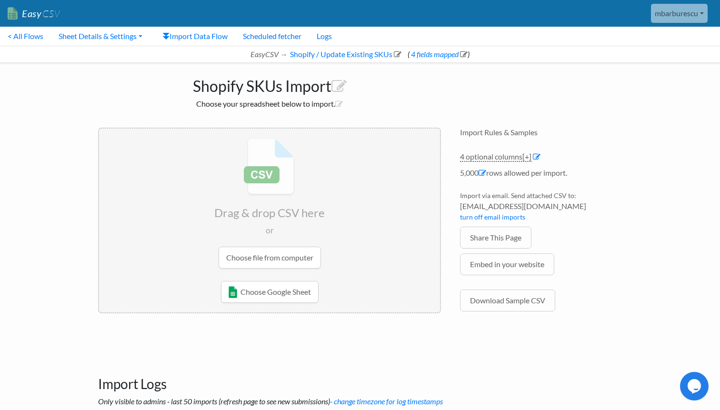
click at [673, 18] on link "mbarburescu" at bounding box center [679, 13] width 57 height 19
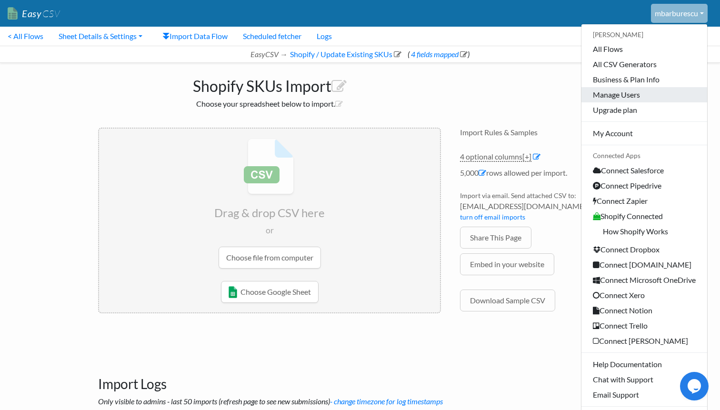
click at [638, 92] on link "Manage Users" at bounding box center [644, 94] width 126 height 15
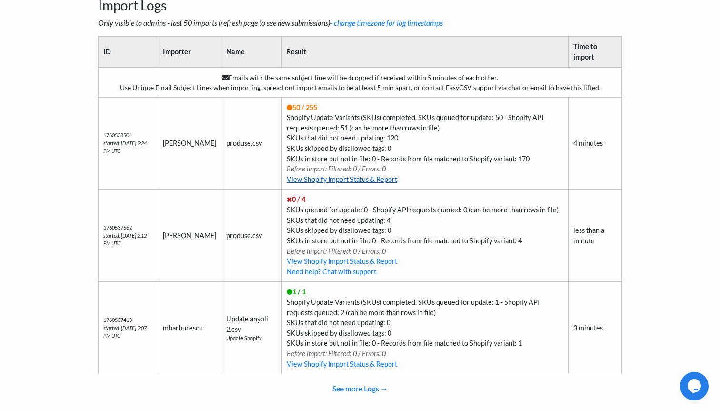
click at [326, 181] on link "View Shopify Import Status & Report" at bounding box center [342, 179] width 110 height 8
